Goal: Information Seeking & Learning: Learn about a topic

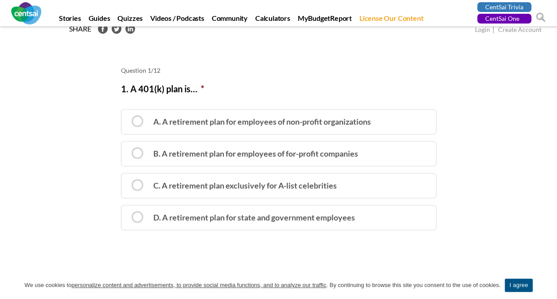
scroll to position [89, 0]
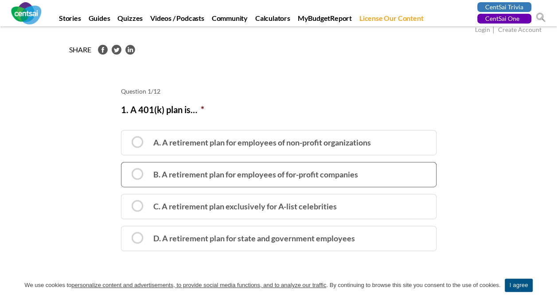
click at [341, 170] on label "B. A retirement plan for employees of for-profit companies" at bounding box center [279, 174] width 316 height 25
click at [127, 169] on input "B. A retirement plan for employees of for-profit companies" at bounding box center [124, 167] width 6 height 6
radio input "true"
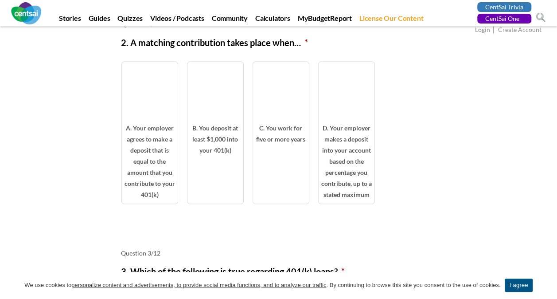
scroll to position [479, 0]
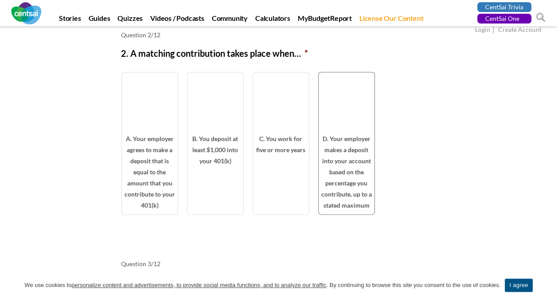
click at [349, 143] on span "D. Your employer makes a deposit into your account based on the percentage you …" at bounding box center [347, 173] width 56 height 81
radio input "true"
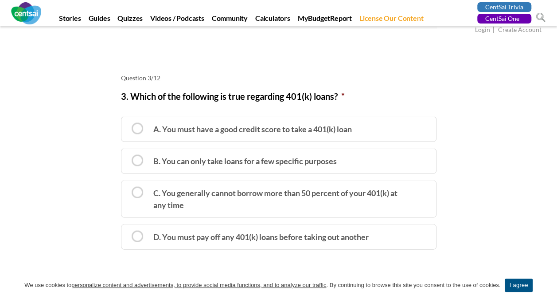
scroll to position [808, 0]
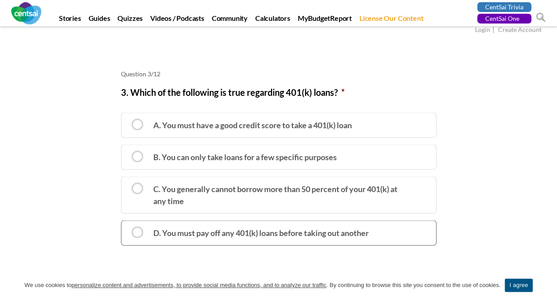
click at [374, 235] on label "D. You must pay off any 401(k) loans before taking out another" at bounding box center [279, 232] width 316 height 25
click at [127, 227] on input "D. You must pay off any 401(k) loans before taking out another" at bounding box center [124, 225] width 6 height 6
radio input "true"
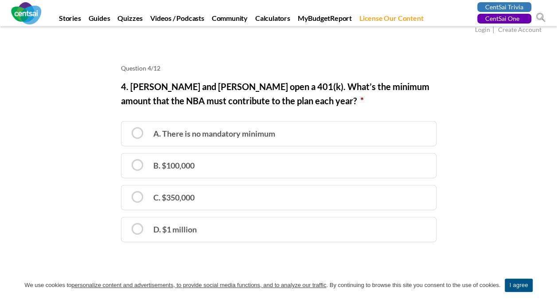
scroll to position [1238, 0]
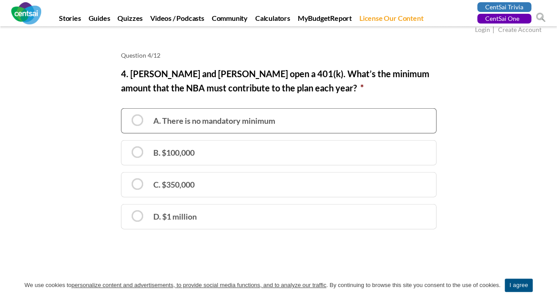
click at [416, 122] on label "A. There is no mandatory minimum" at bounding box center [279, 120] width 316 height 25
click at [127, 116] on input "A. There is no mandatory minimum" at bounding box center [124, 113] width 6 height 6
radio input "true"
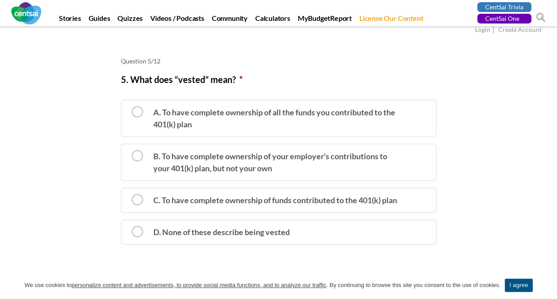
scroll to position [1572, 0]
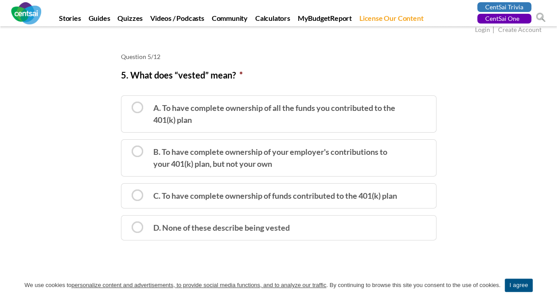
click at [543, 138] on section "Step 1 of 2 50% Question 1/12 1. A 401(k) plan is… * A. A retirement plan for e…" at bounding box center [278, 221] width 557 height 3270
click at [374, 190] on label "C. To have complete ownership of funds contributed to the 401(k) plan" at bounding box center [279, 195] width 316 height 25
click at [127, 190] on input "C. To have complete ownership of funds contributed to the 401(k) plan" at bounding box center [124, 188] width 6 height 6
radio input "true"
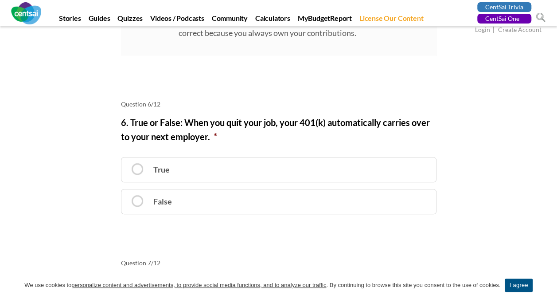
scroll to position [1914, 0]
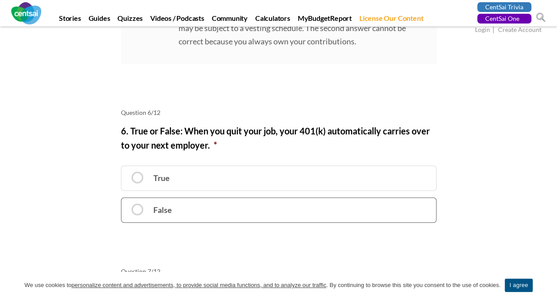
click at [384, 199] on label "False" at bounding box center [279, 209] width 316 height 25
click at [127, 199] on input "False" at bounding box center [124, 202] width 6 height 6
radio input "true"
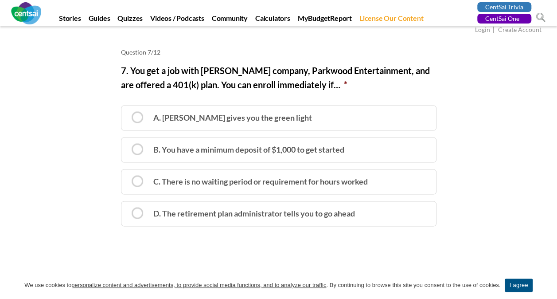
scroll to position [2281, 0]
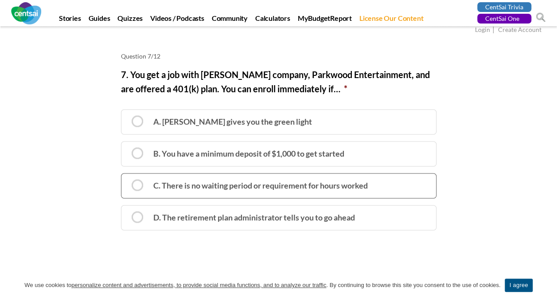
click at [372, 189] on label "C. There is no waiting period or requirement for hours worked" at bounding box center [279, 185] width 316 height 25
click at [127, 180] on input "C. There is no waiting period or requirement for hours worked" at bounding box center [124, 178] width 6 height 6
radio input "true"
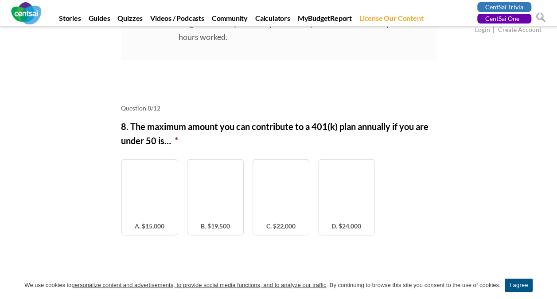
scroll to position [2588, 0]
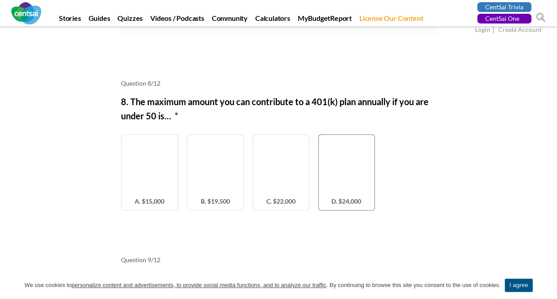
click at [361, 196] on span "D. $24,000" at bounding box center [347, 203] width 56 height 15
radio input "true"
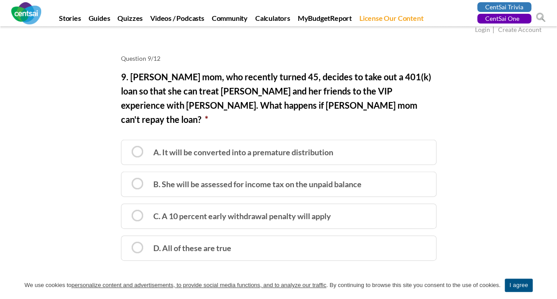
scroll to position [2946, 0]
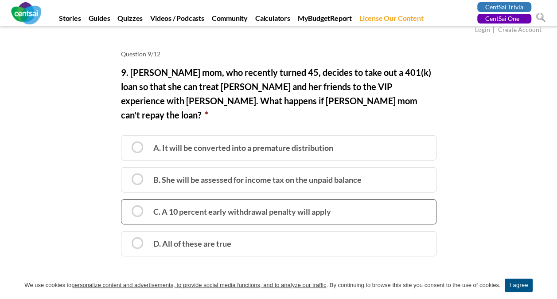
click at [418, 199] on label "C. A 10 percent early withdrawal penalty will apply" at bounding box center [279, 211] width 316 height 25
click at [127, 201] on input "C. A 10 percent early withdrawal penalty will apply" at bounding box center [124, 204] width 6 height 6
radio input "true"
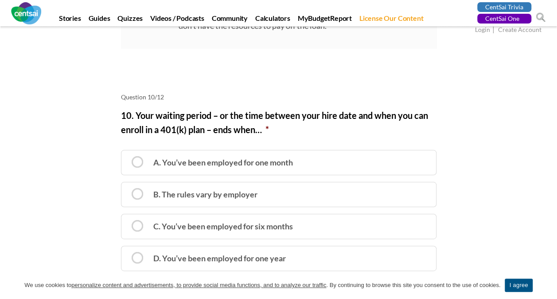
scroll to position [3355, 0]
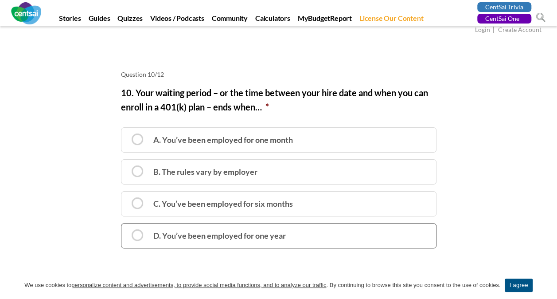
click at [345, 223] on label "D. You’ve been employed for one year" at bounding box center [279, 235] width 316 height 25
click at [127, 225] on input "D. You’ve been employed for one year" at bounding box center [124, 228] width 6 height 6
radio input "true"
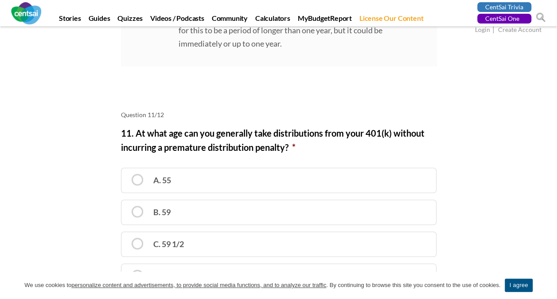
scroll to position [3682, 0]
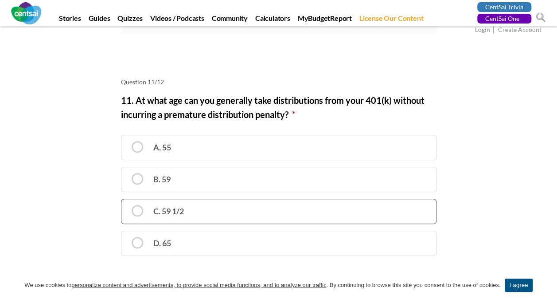
click at [352, 199] on label "C. 59 1/2" at bounding box center [279, 211] width 316 height 25
click at [127, 200] on input "C. 59 1/2" at bounding box center [124, 203] width 6 height 6
radio input "true"
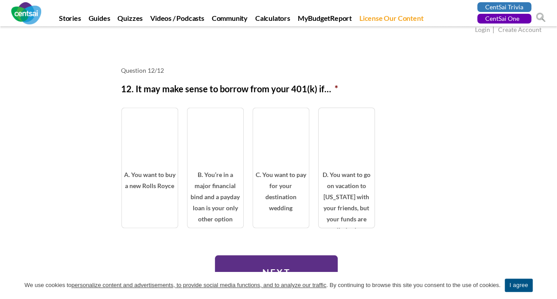
scroll to position [4078, 0]
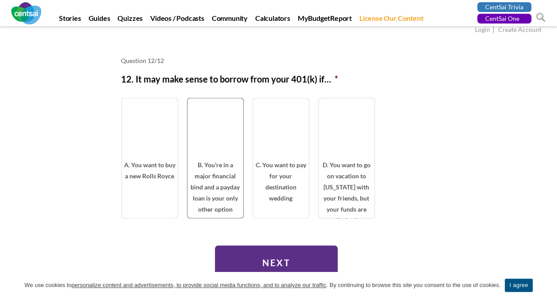
click at [227, 159] on span "B. You’re in a major financial bind and a payday loan is your only other option" at bounding box center [216, 188] width 56 height 59
radio input "true"
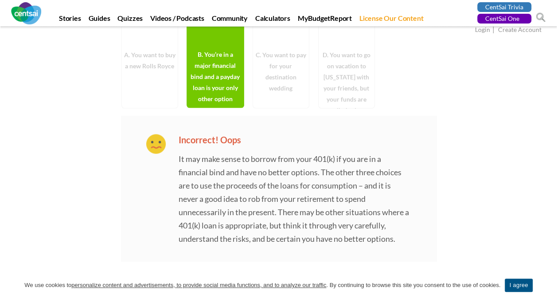
scroll to position [4233, 0]
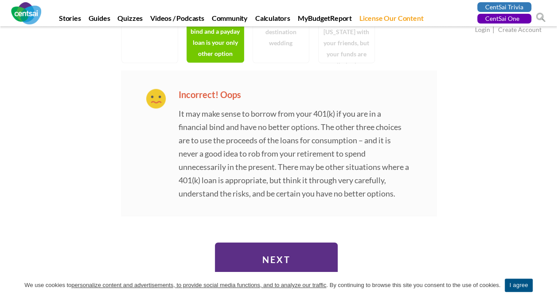
click at [284, 247] on input "Next" at bounding box center [276, 260] width 123 height 34
